Goal: Use online tool/utility: Use online tool/utility

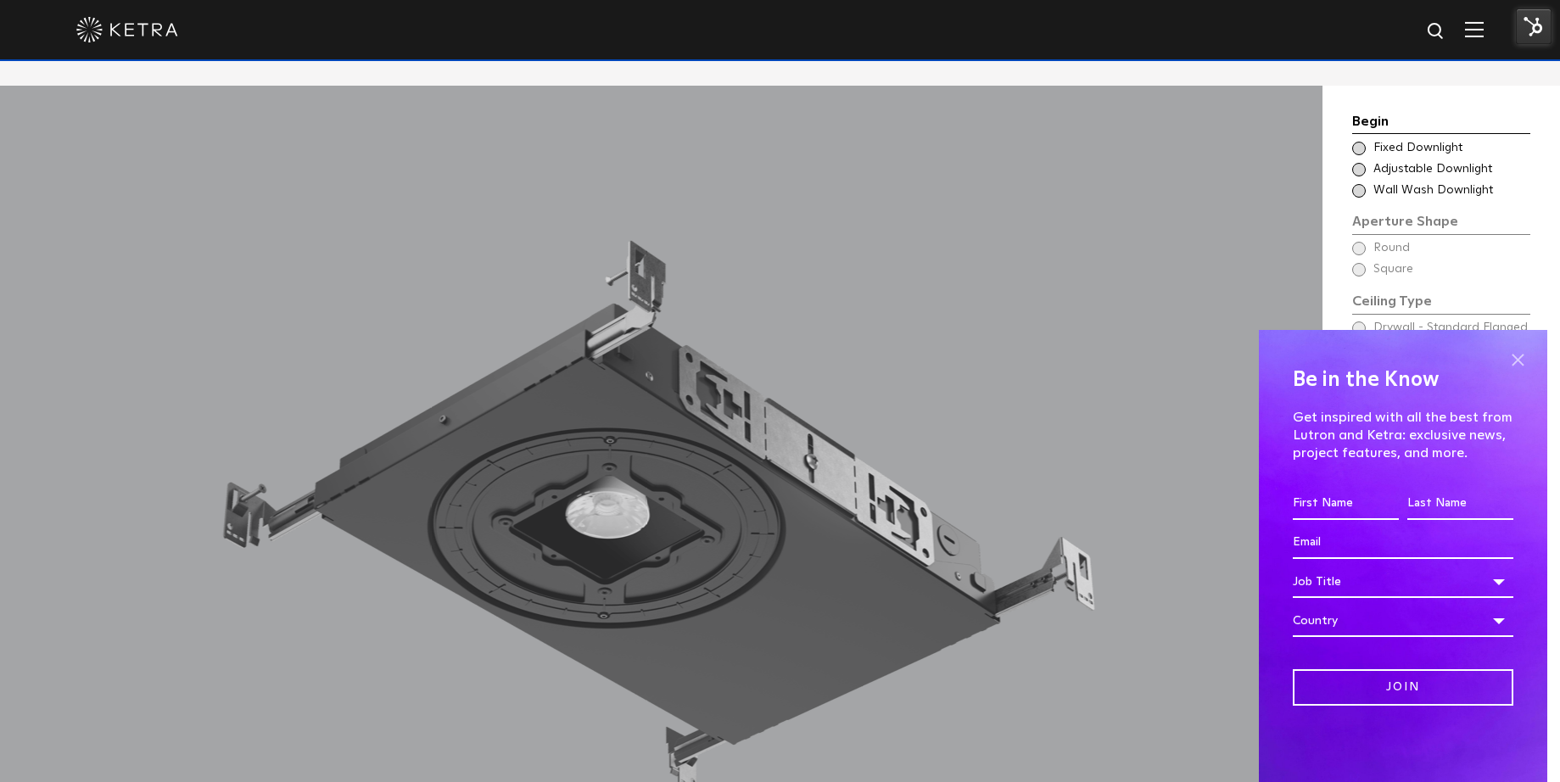
click at [1515, 362] on span at bounding box center [1517, 359] width 25 height 25
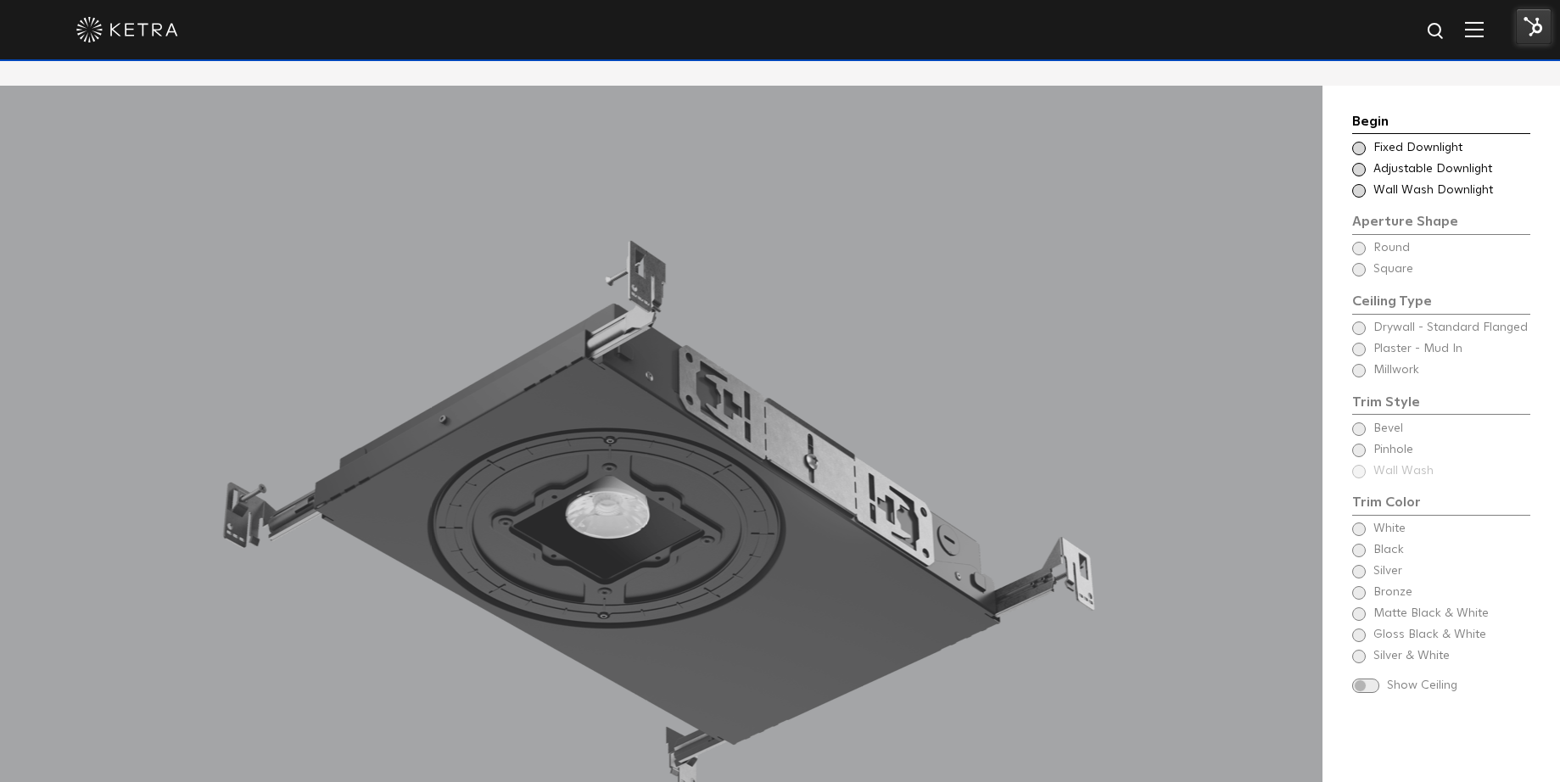
click at [1382, 140] on span "Fixed Downlight" at bounding box center [1450, 148] width 155 height 17
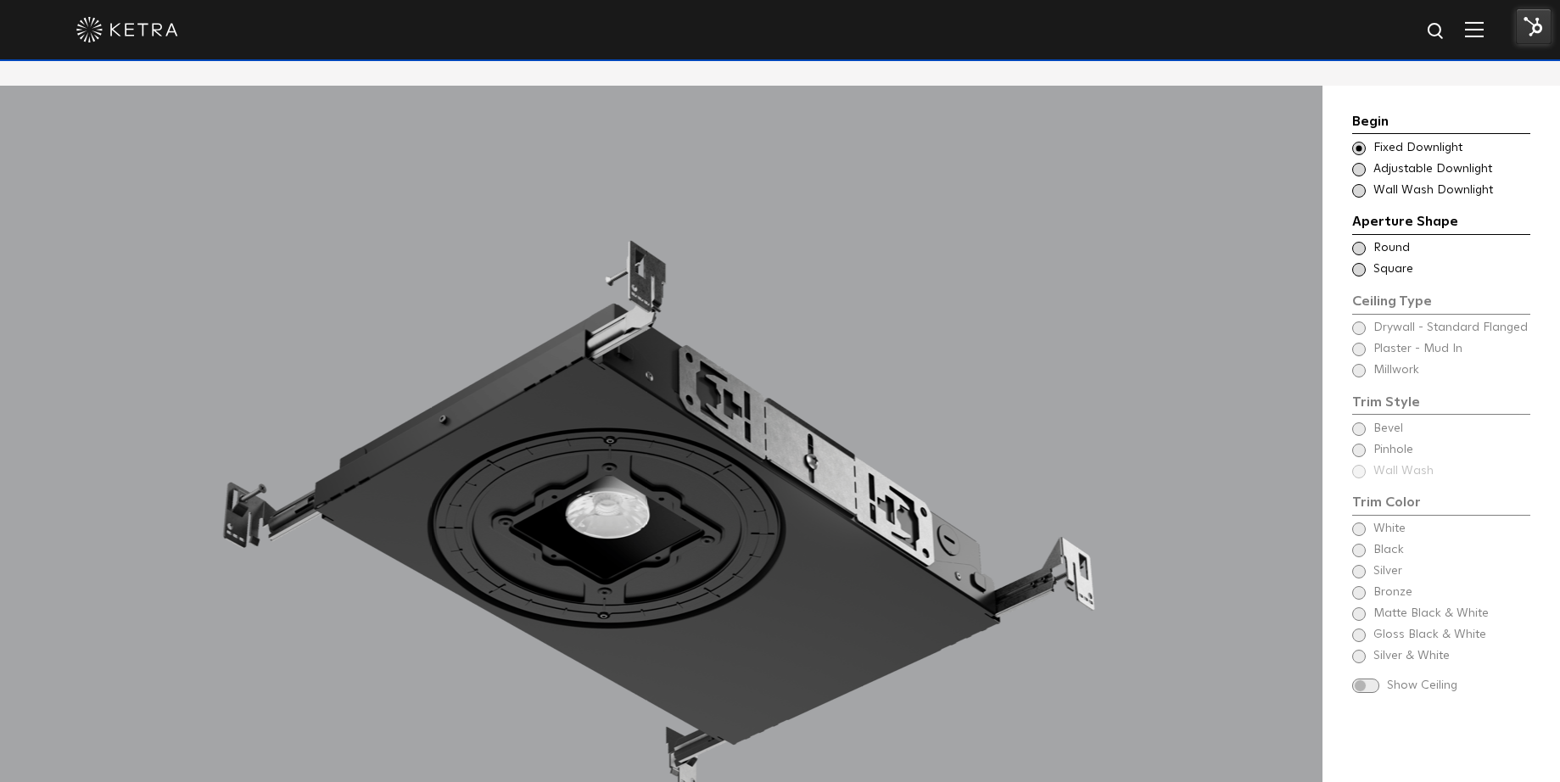
click at [1392, 240] on span "Round" at bounding box center [1450, 248] width 155 height 17
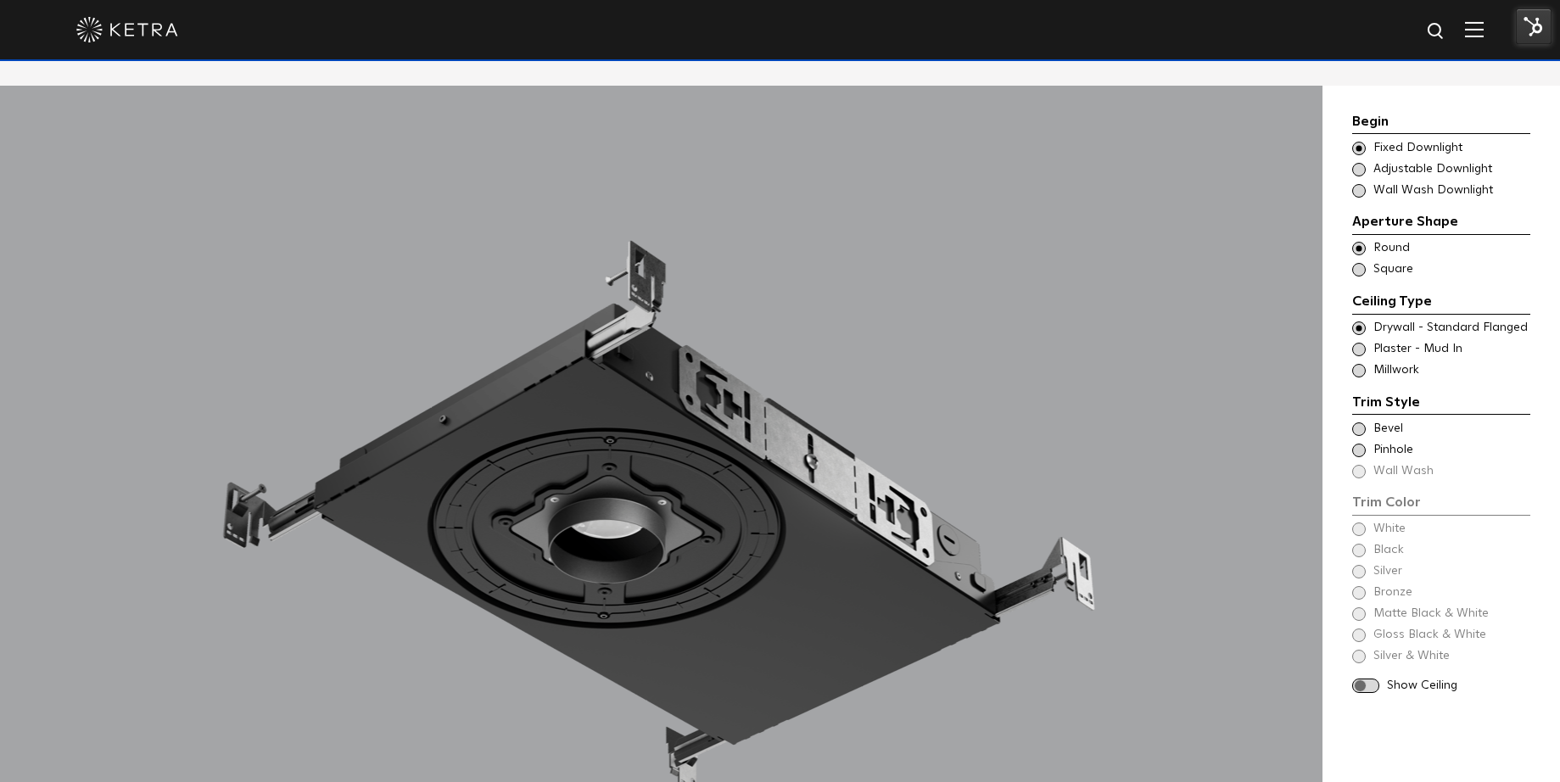
click at [1394, 320] on span "Drywall - Standard Flanged" at bounding box center [1450, 328] width 155 height 17
click at [1382, 421] on span "Bevel" at bounding box center [1450, 429] width 155 height 17
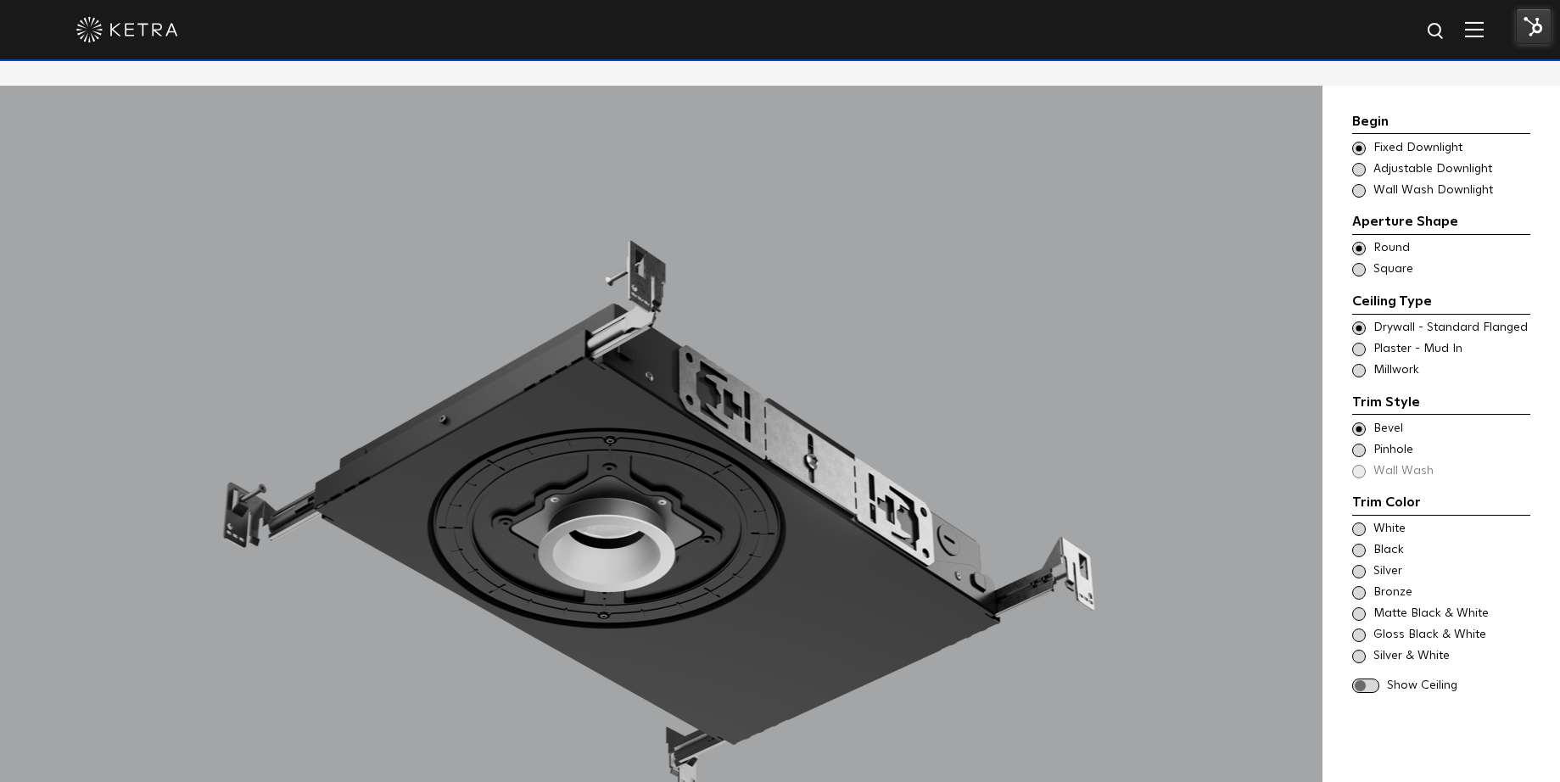
click at [1362, 565] on span at bounding box center [1359, 572] width 14 height 14
click at [1358, 650] on span at bounding box center [1359, 657] width 14 height 14
click at [1362, 679] on span at bounding box center [1365, 686] width 27 height 14
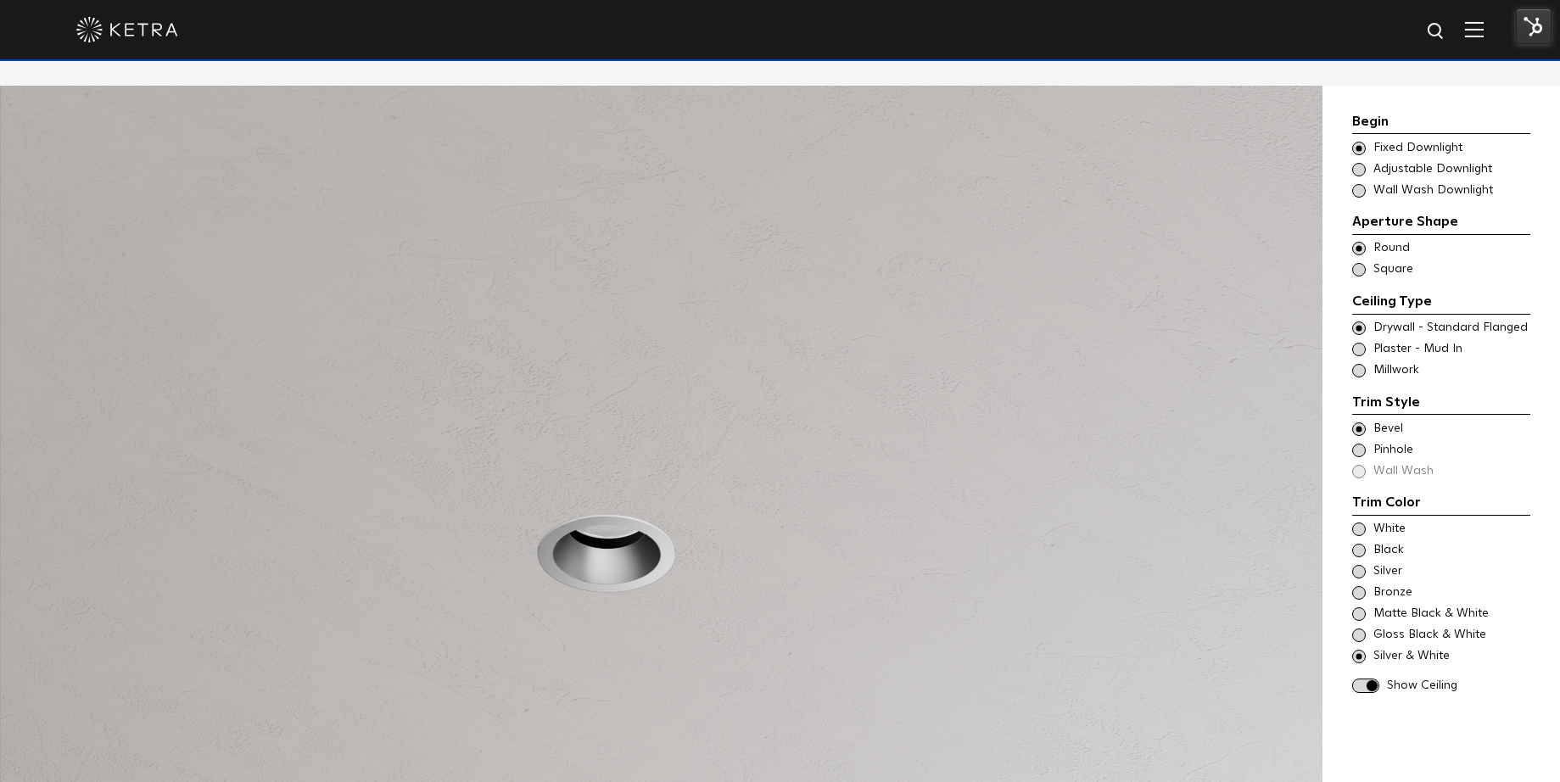
click at [1364, 522] on span at bounding box center [1359, 529] width 14 height 14
